Goal: Information Seeking & Learning: Learn about a topic

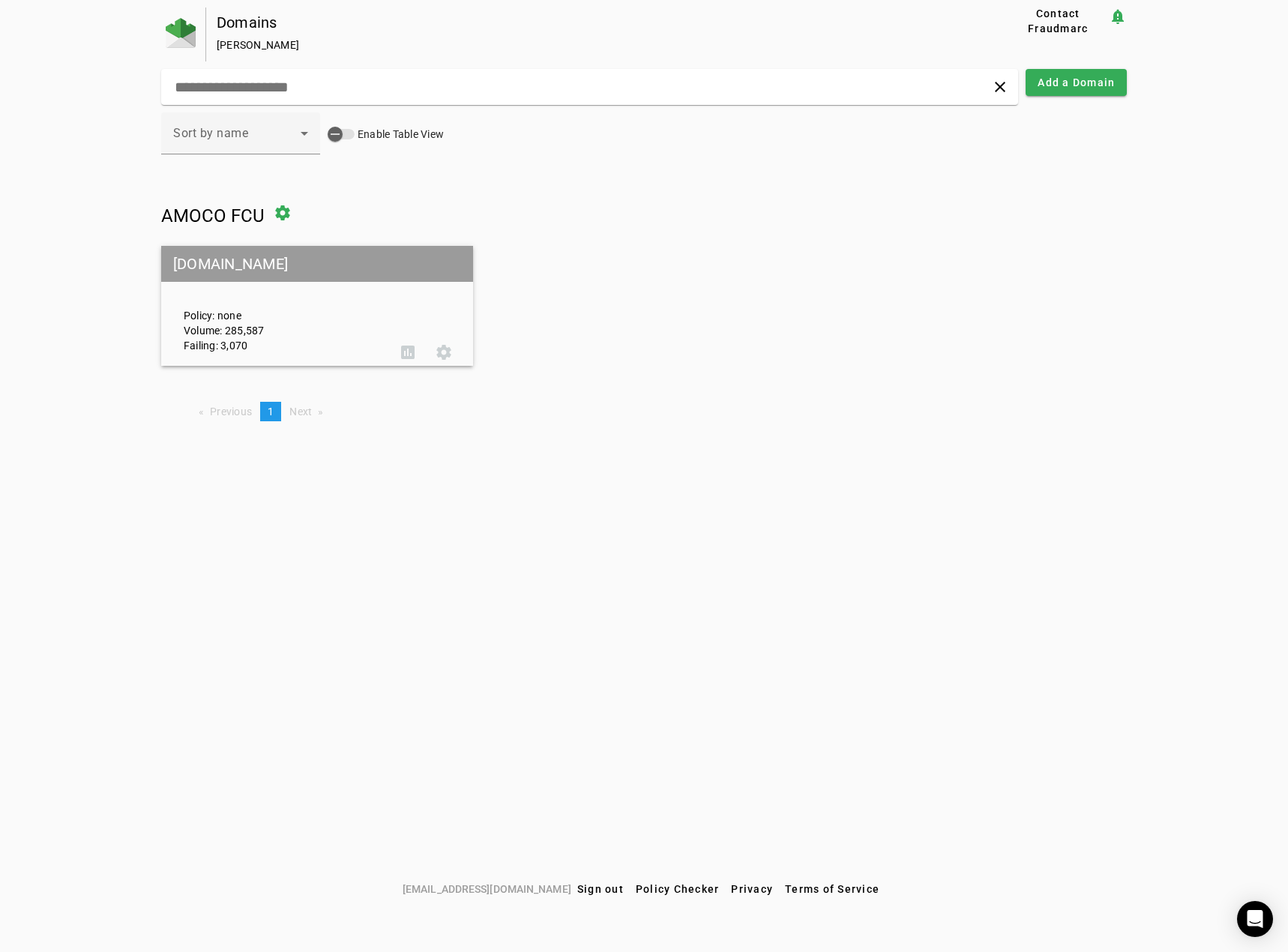
click at [289, 259] on mat-grid-tile-header "[DOMAIN_NAME]" at bounding box center [317, 264] width 312 height 36
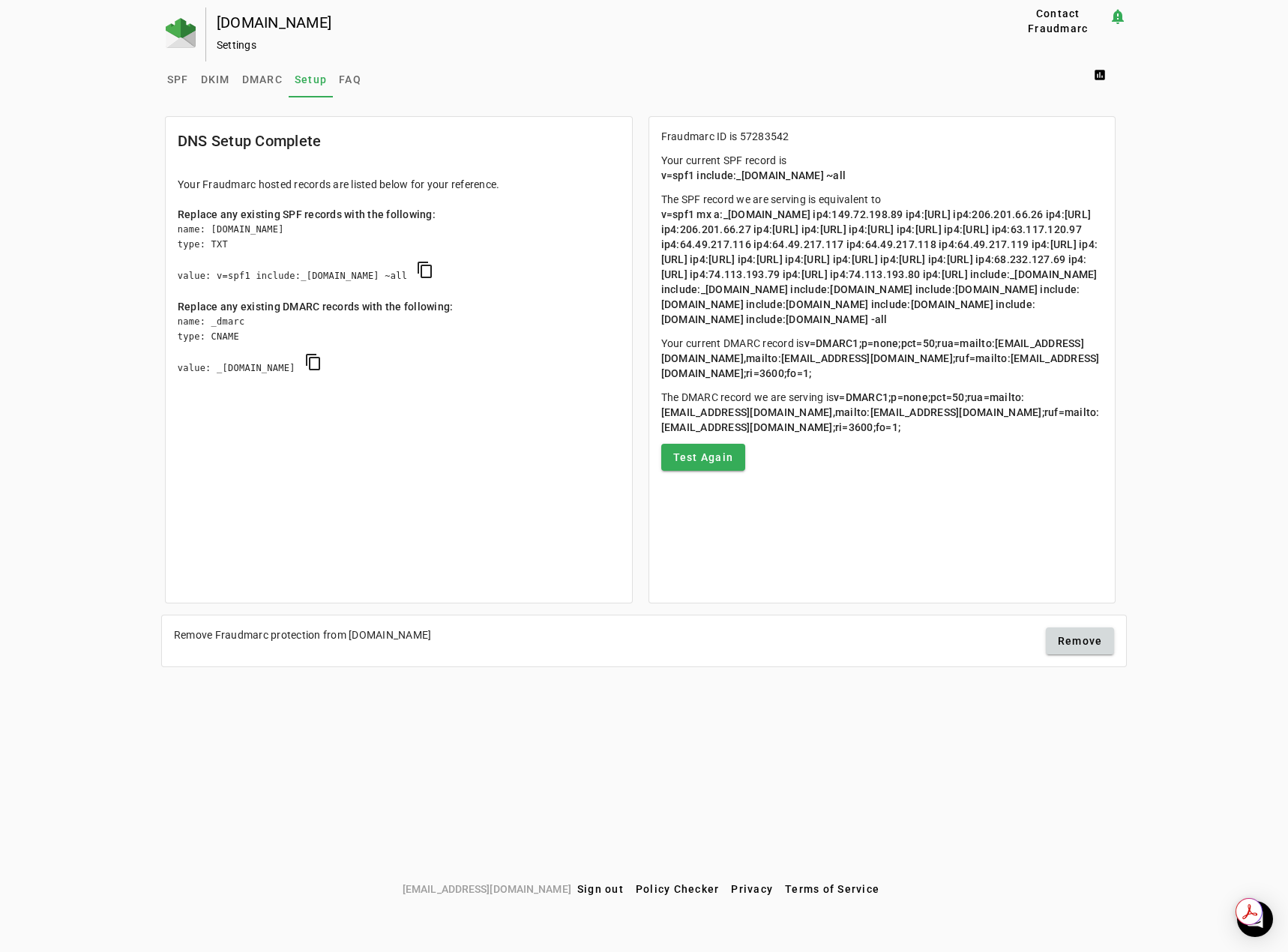
drag, startPoint x: 835, startPoint y: 336, endPoint x: 905, endPoint y: 331, distance: 70.2
click at [905, 326] on span "v=spf1 mx a:_[DOMAIN_NAME] ip4:149.72.198.89 ip4:[URL] ip4:206.201.66.26 ip4:[U…" at bounding box center [881, 267] width 439 height 117
click at [1063, 327] on p "The SPF record we are serving is equivalent to v=spf1 mx a:_[DOMAIN_NAME] ip4:1…" at bounding box center [883, 259] width 443 height 135
drag, startPoint x: 835, startPoint y: 332, endPoint x: 911, endPoint y: 330, distance: 76.0
click at [911, 326] on span "v=spf1 mx a:_[DOMAIN_NAME] ip4:149.72.198.89 ip4:[URL] ip4:206.201.66.26 ip4:[U…" at bounding box center [881, 267] width 439 height 117
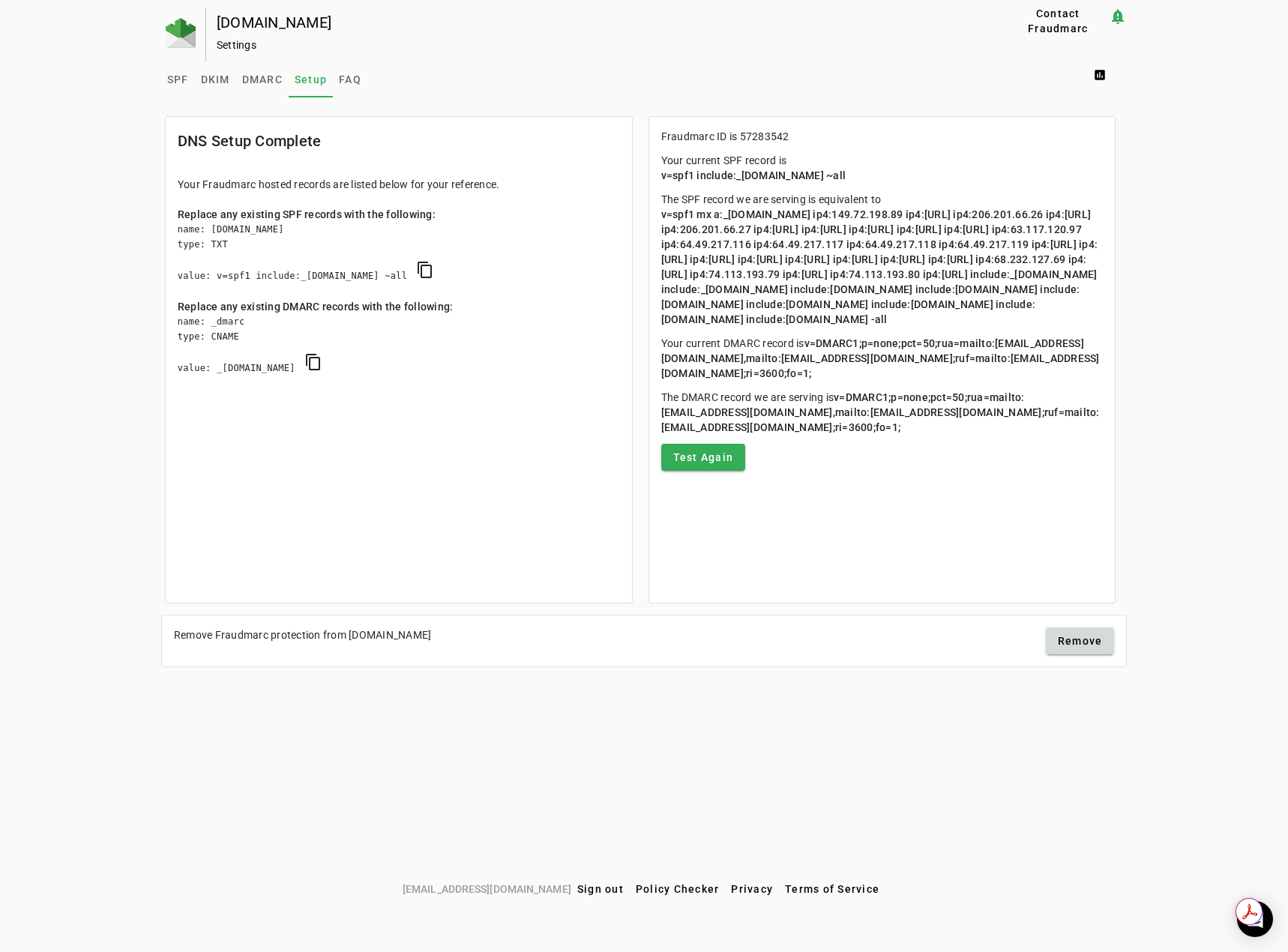
drag, startPoint x: 797, startPoint y: 334, endPoint x: 921, endPoint y: 336, distance: 124.0
click at [921, 326] on span "v=spf1 mx a:_[DOMAIN_NAME] ip4:149.72.198.89 ip4:[URL] ip4:206.201.66.26 ip4:[U…" at bounding box center [881, 267] width 439 height 117
click at [808, 326] on span "v=spf1 mx a:_[DOMAIN_NAME] ip4:149.72.198.89 ip4:[URL] ip4:206.201.66.26 ip4:[U…" at bounding box center [881, 267] width 439 height 117
drag, startPoint x: 797, startPoint y: 334, endPoint x: 917, endPoint y: 331, distance: 120.0
click at [917, 326] on span "v=spf1 mx a:_[DOMAIN_NAME] ip4:149.72.198.89 ip4:[URL] ip4:206.201.66.26 ip4:[U…" at bounding box center [881, 267] width 439 height 117
